Goal: Use online tool/utility: Use online tool/utility

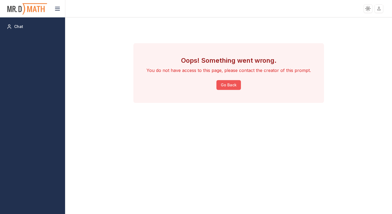
click at [224, 84] on button "Go Back" at bounding box center [228, 85] width 24 height 10
click at [225, 84] on button "Go Back" at bounding box center [228, 85] width 24 height 10
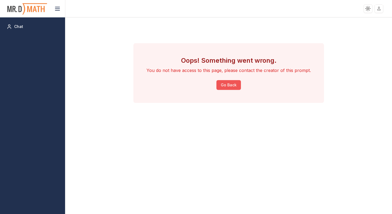
click at [225, 86] on button "Go Back" at bounding box center [228, 85] width 24 height 10
click at [231, 87] on button "Go Back" at bounding box center [228, 85] width 24 height 10
